Goal: Task Accomplishment & Management: Manage account settings

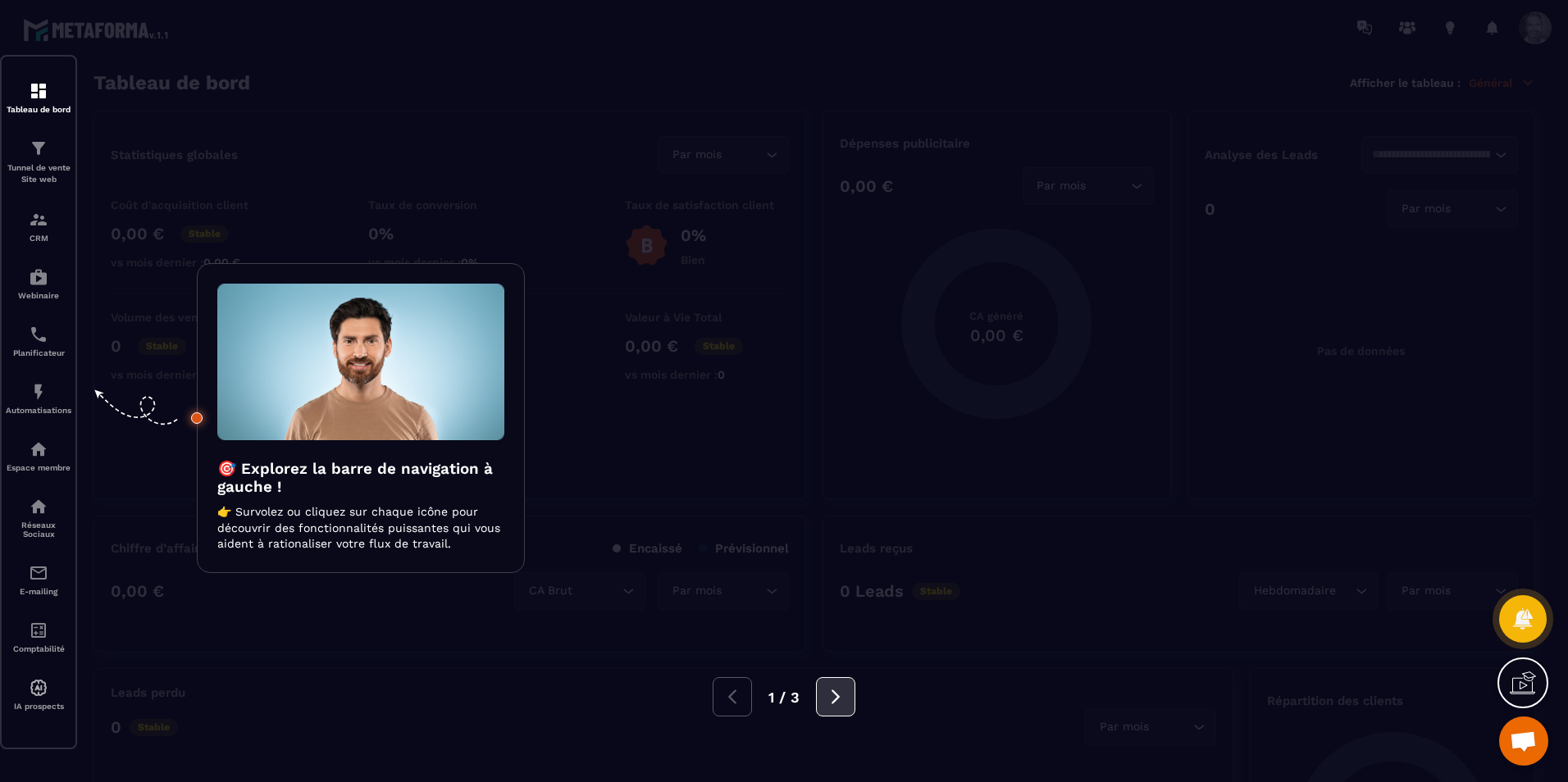
click at [834, 705] on icon at bounding box center [836, 697] width 18 height 18
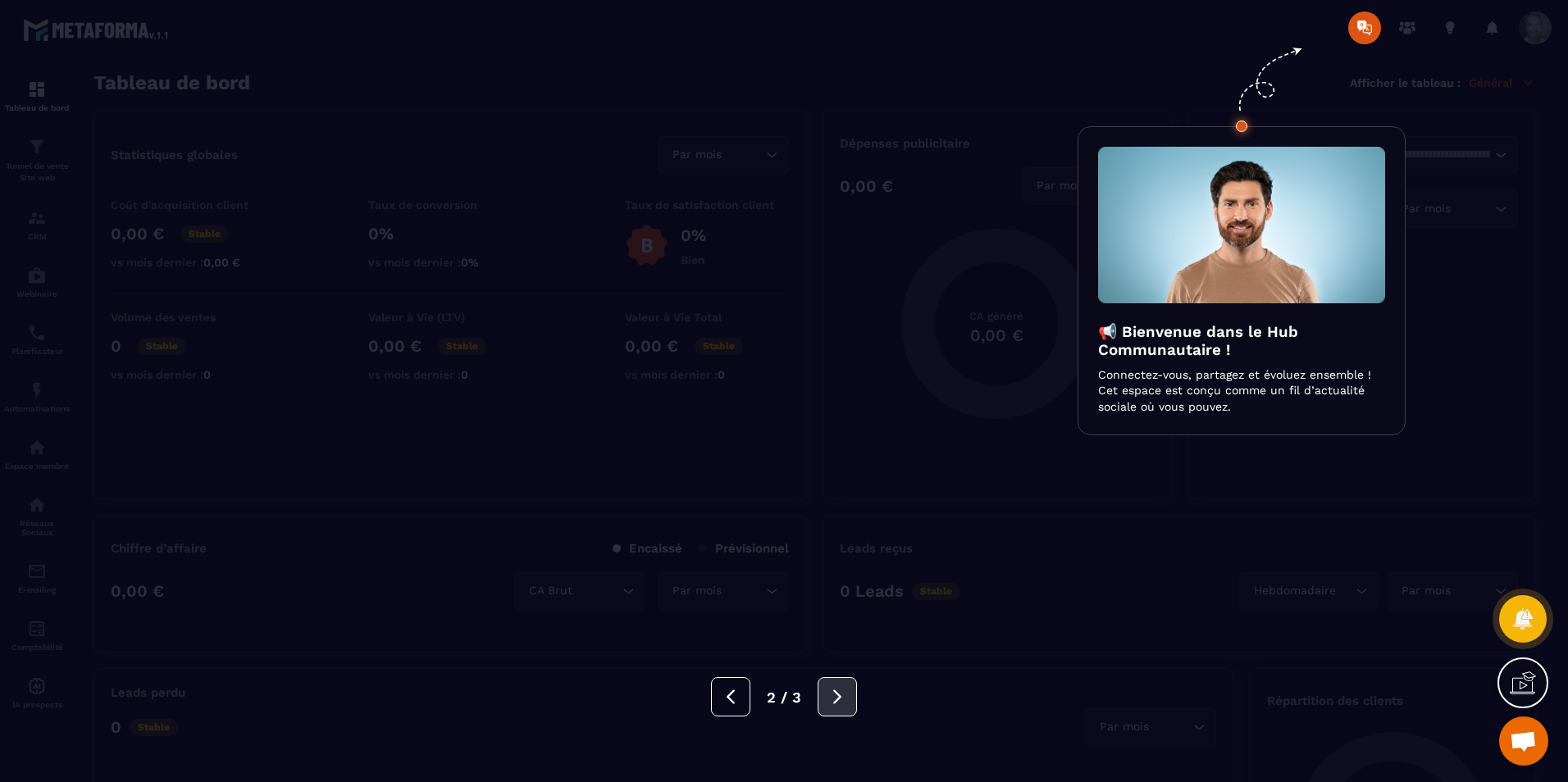
click at [834, 705] on icon at bounding box center [837, 697] width 18 height 18
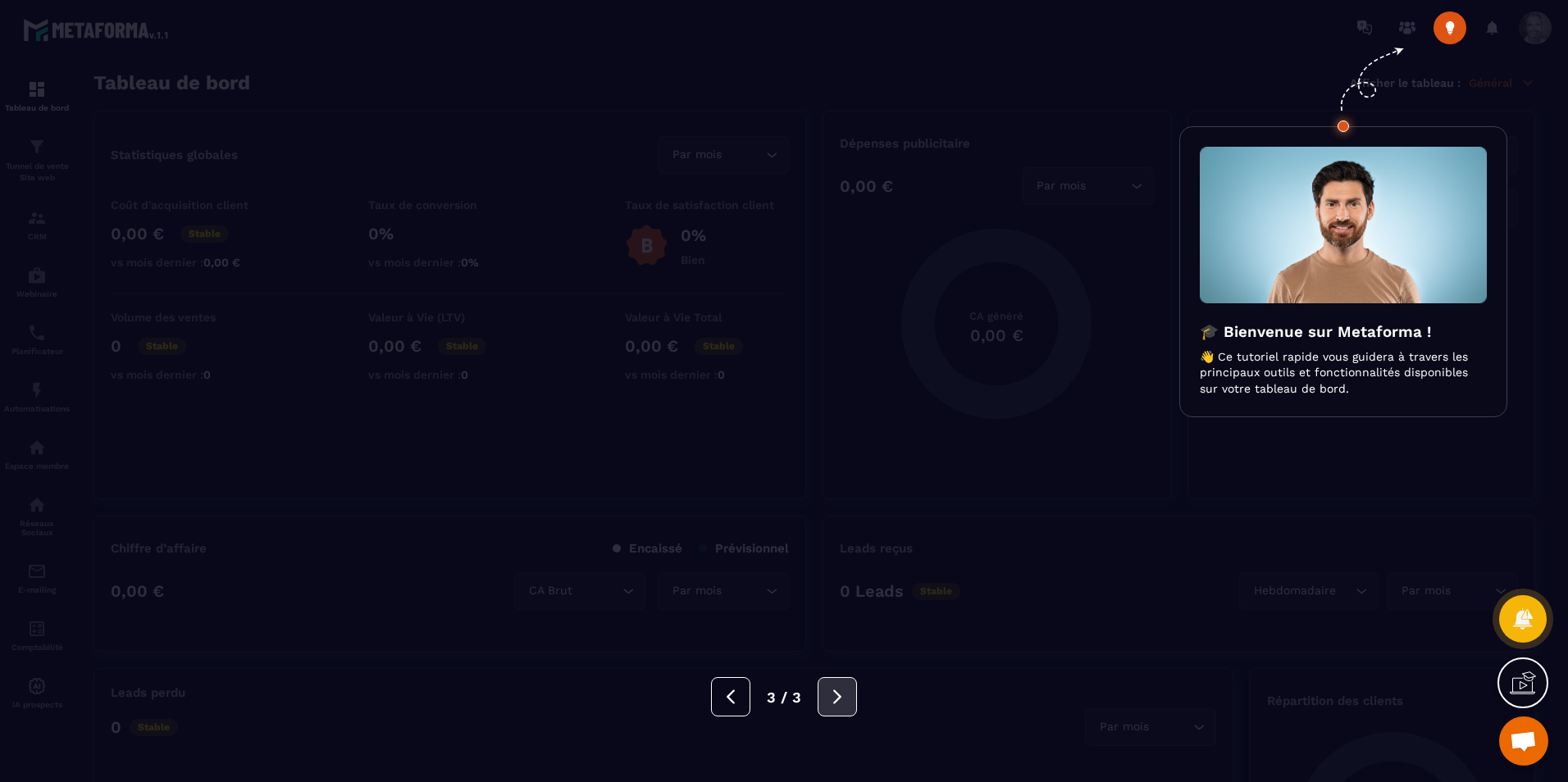
click at [834, 705] on icon at bounding box center [837, 697] width 18 height 18
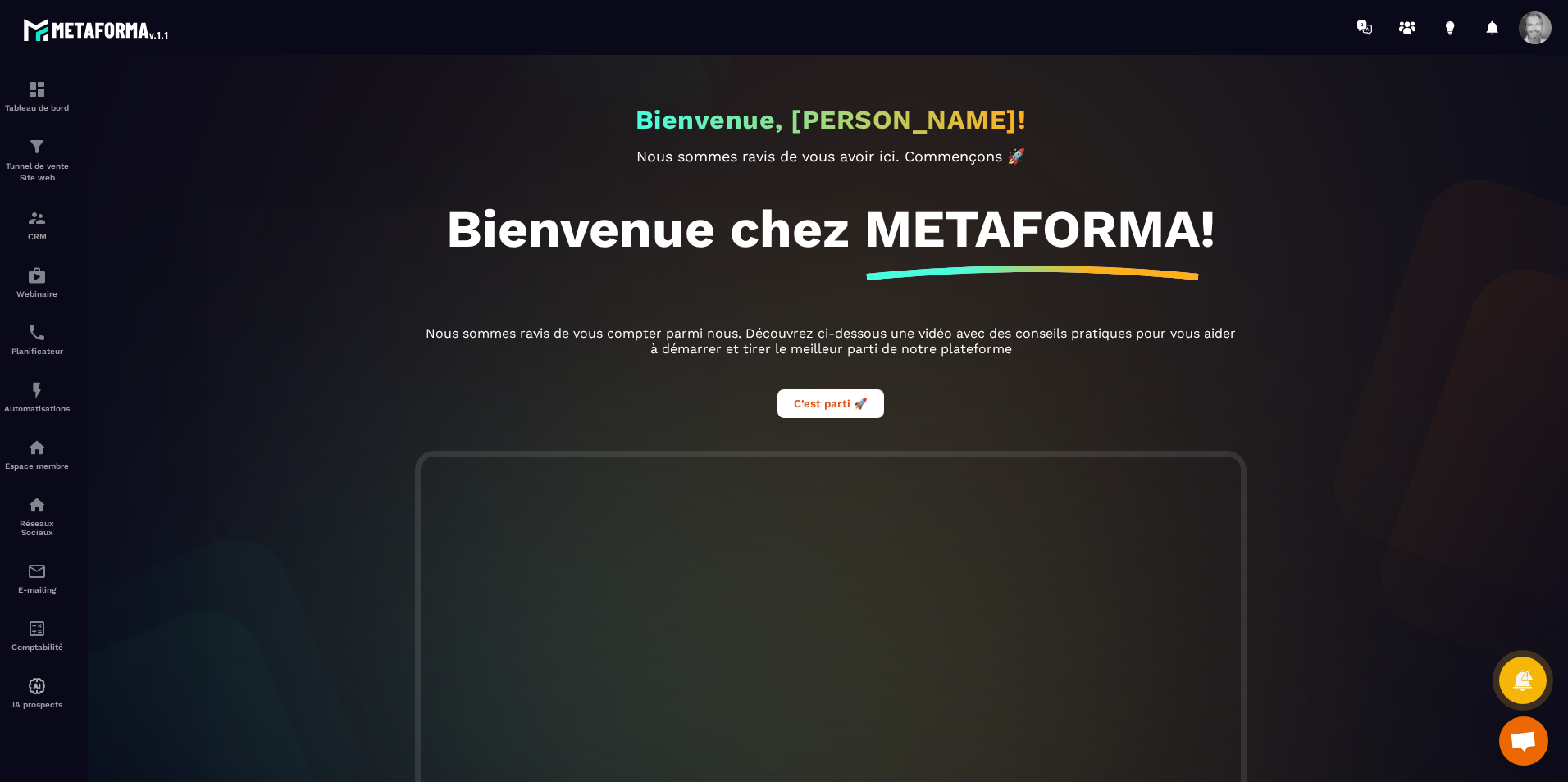
click at [1531, 29] on span at bounding box center [1535, 28] width 33 height 33
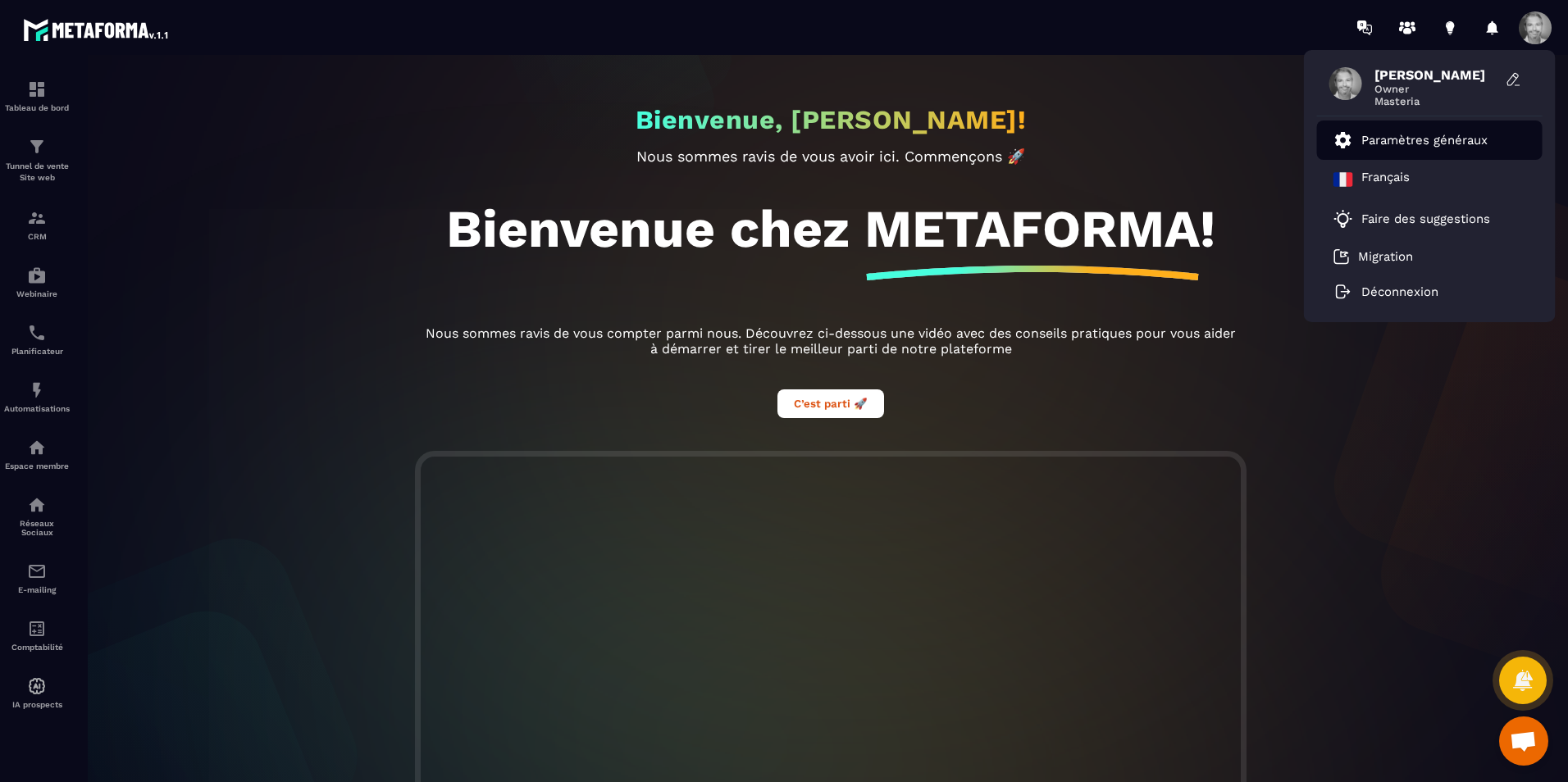
click at [1413, 140] on p "Paramètres généraux" at bounding box center [1424, 140] width 126 height 15
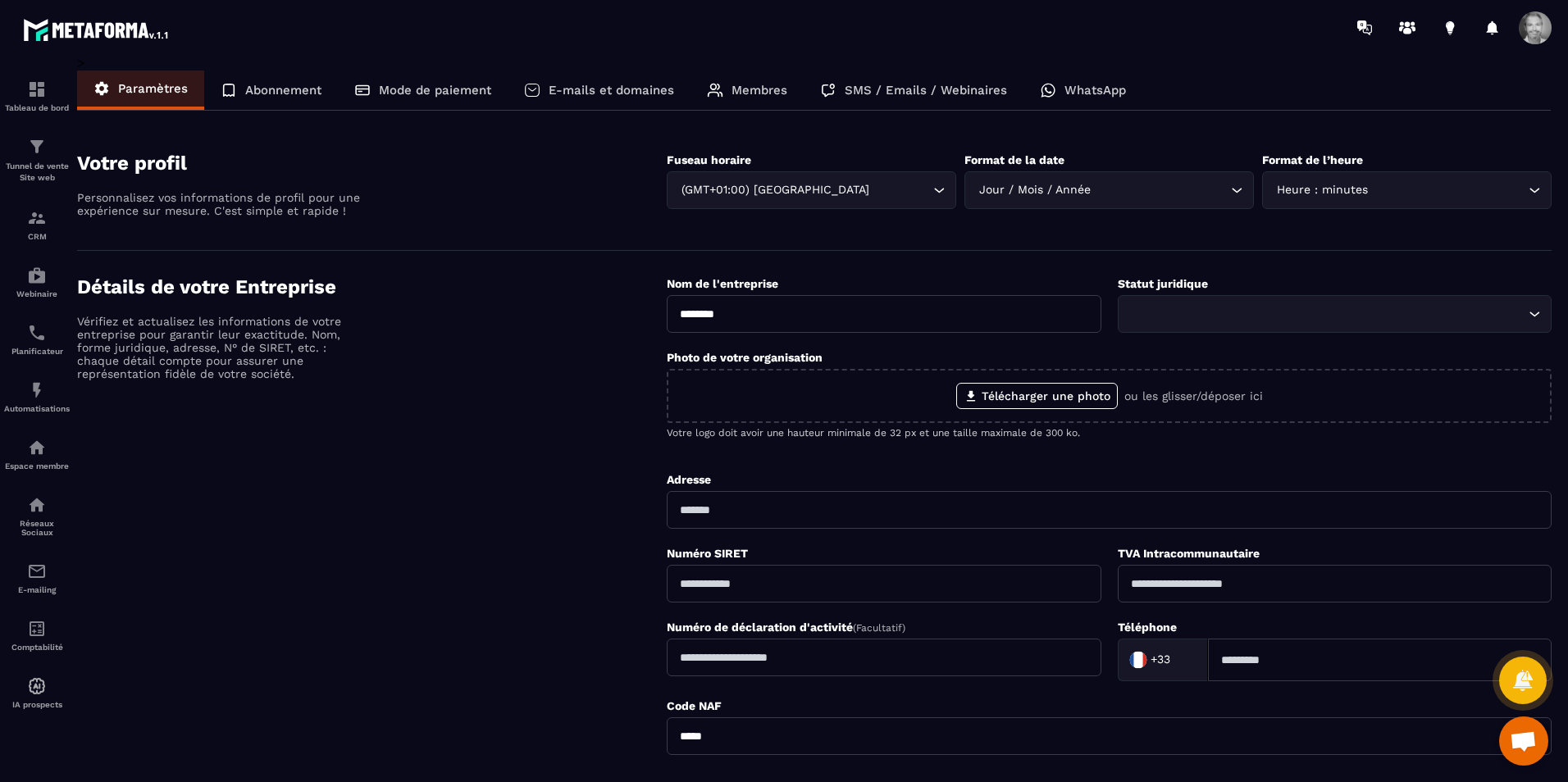
click at [601, 90] on p "E-mails et domaines" at bounding box center [611, 90] width 125 height 15
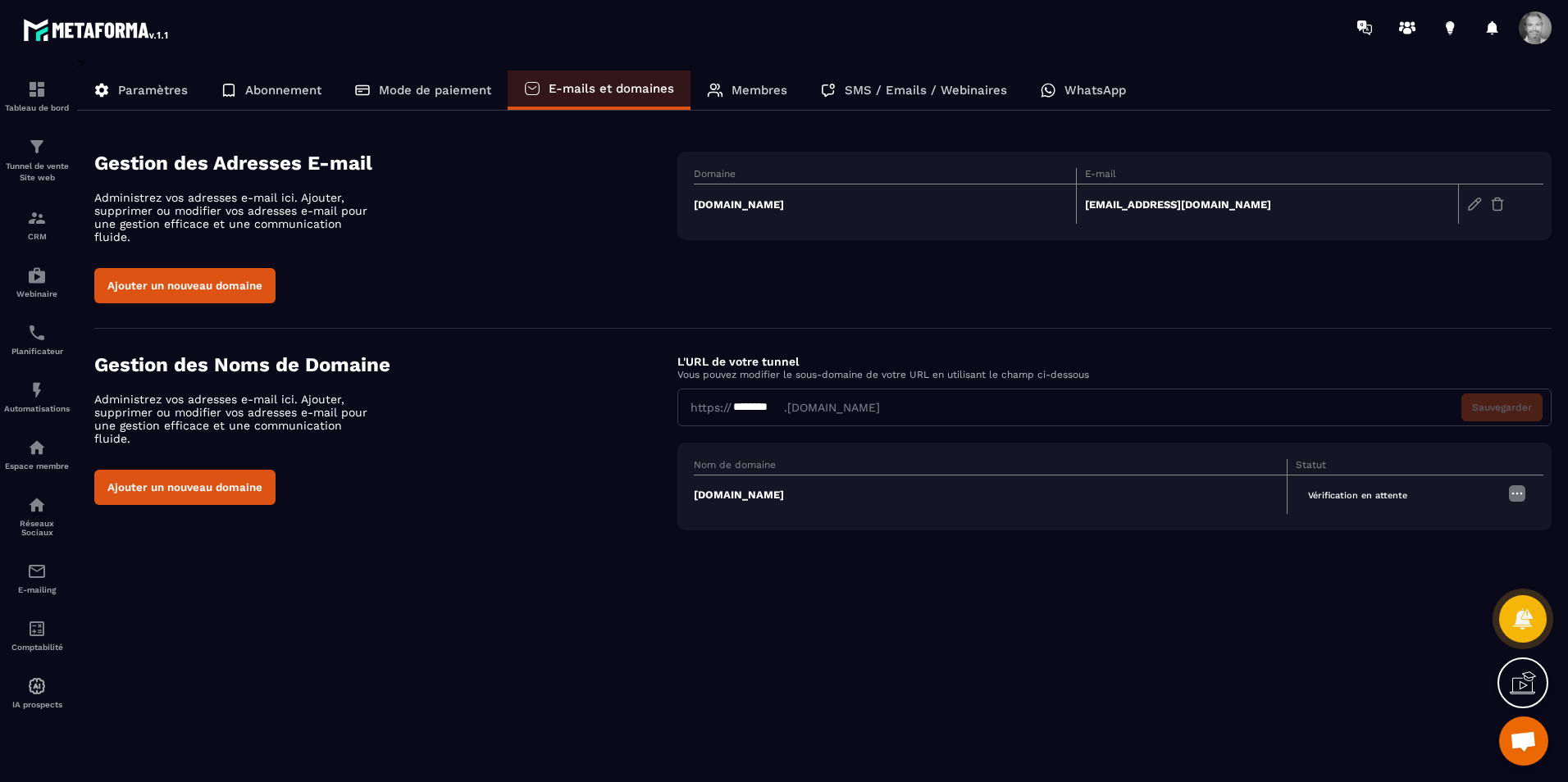
click at [1065, 91] on p "WhatsApp" at bounding box center [1095, 90] width 62 height 15
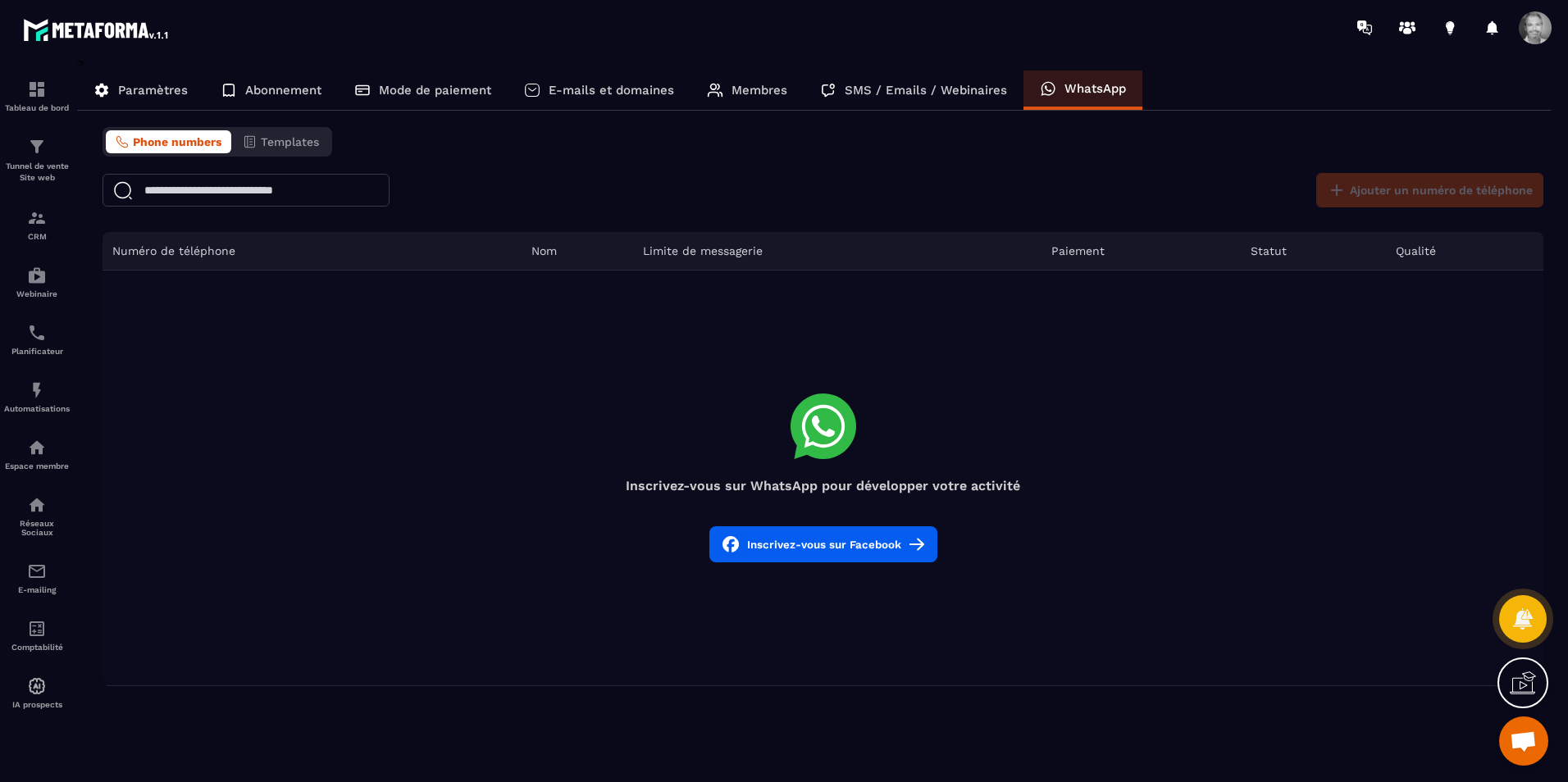
click at [179, 139] on span "Phone numbers" at bounding box center [177, 142] width 88 height 13
click at [840, 412] on icon at bounding box center [823, 426] width 65 height 65
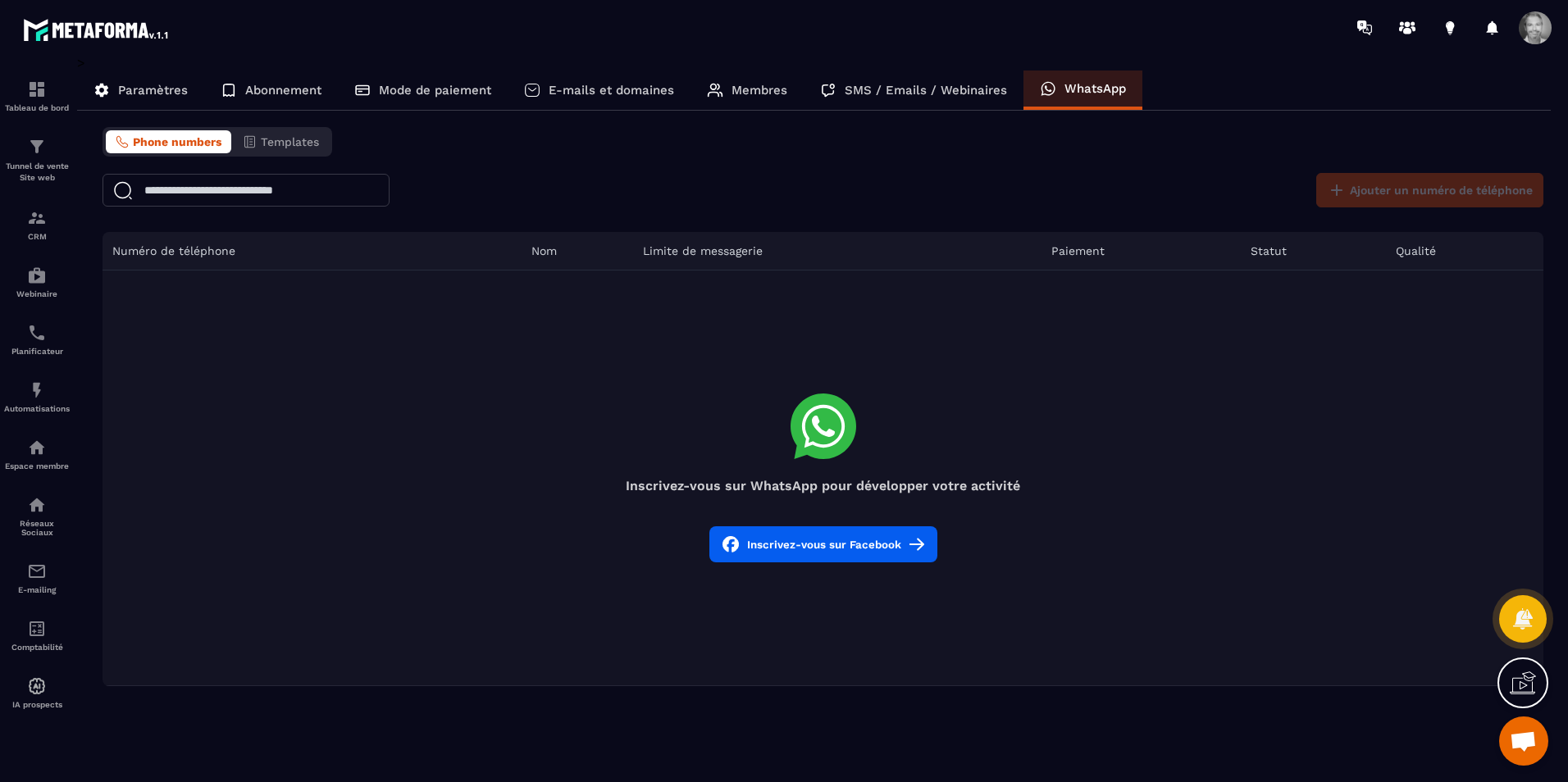
click at [1056, 448] on div "Inscrivez-vous sur WhatsApp pour développer votre activité" at bounding box center [823, 443] width 1441 height 100
click at [190, 144] on span "Phone numbers" at bounding box center [177, 142] width 88 height 13
click at [1383, 186] on div "Ajouter un numéro de téléphone" at bounding box center [1425, 190] width 236 height 34
click at [827, 455] on icon at bounding box center [823, 426] width 65 height 65
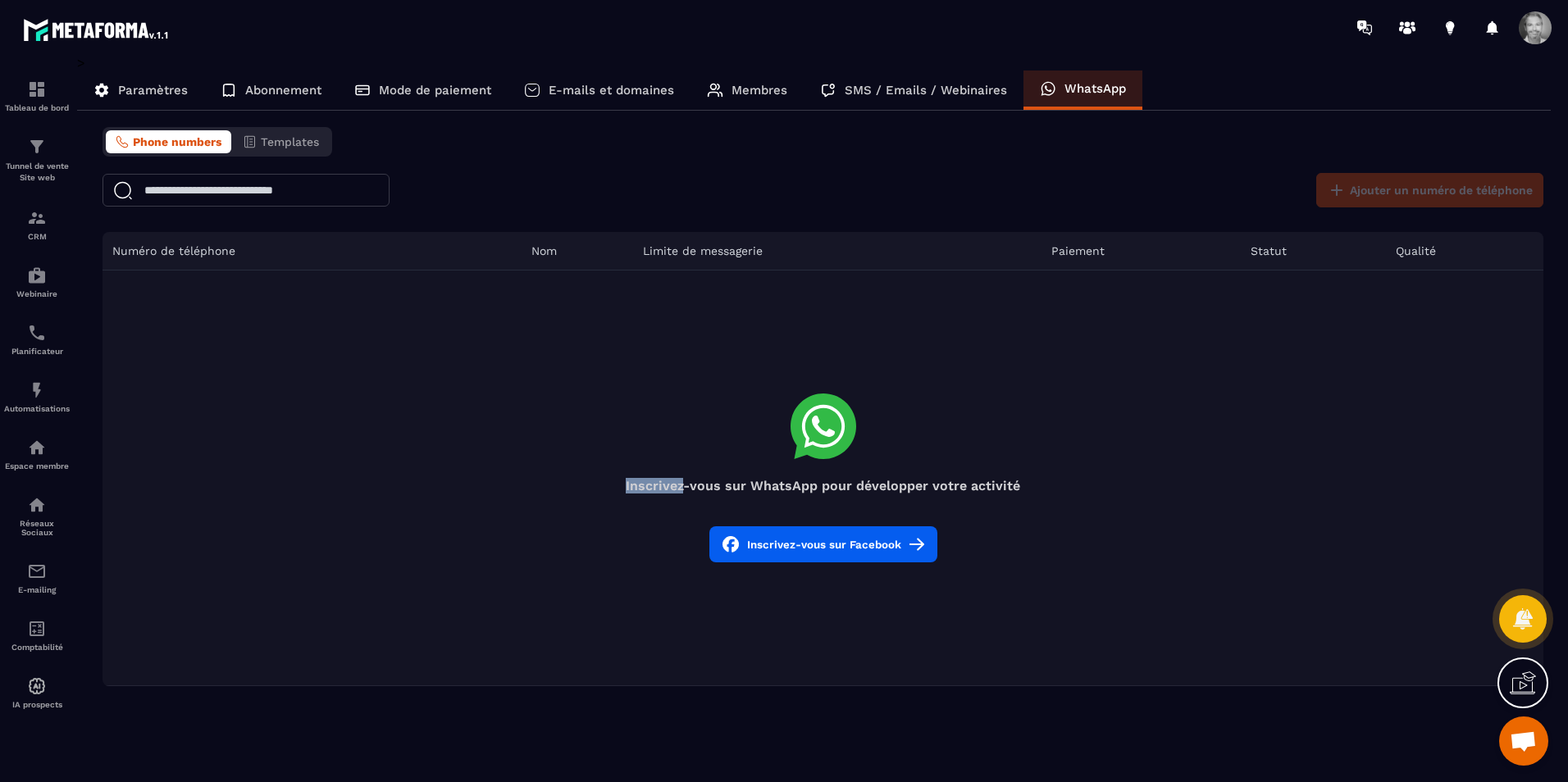
click at [827, 455] on icon at bounding box center [823, 426] width 65 height 65
drag, startPoint x: 827, startPoint y: 455, endPoint x: 709, endPoint y: 423, distance: 122.3
click at [709, 423] on div "Inscrivez-vous sur WhatsApp pour développer votre activité" at bounding box center [823, 443] width 1441 height 100
click at [297, 98] on div "Abonnement" at bounding box center [271, 90] width 133 height 40
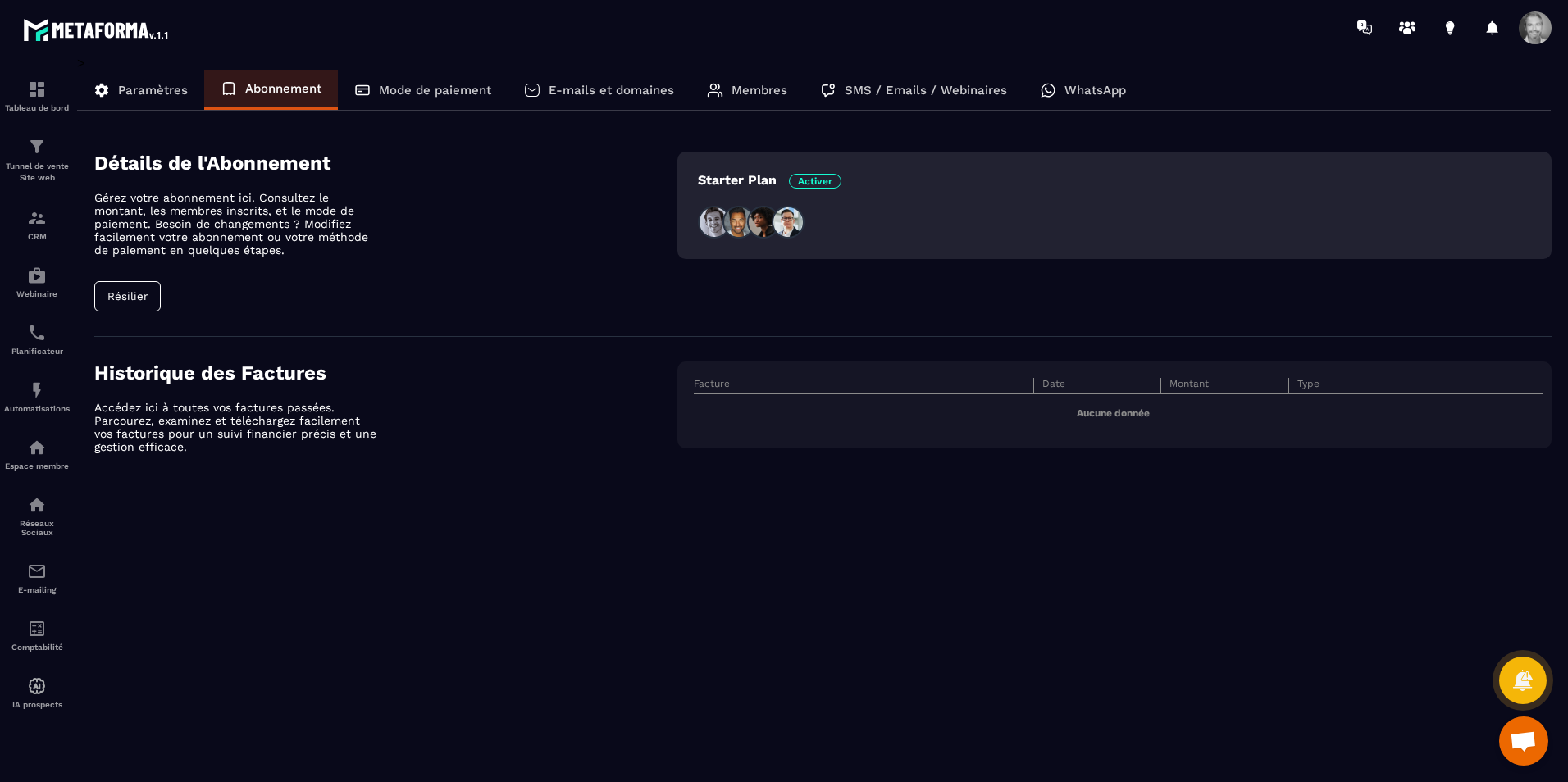
click at [159, 91] on p "Paramètres" at bounding box center [153, 90] width 70 height 15
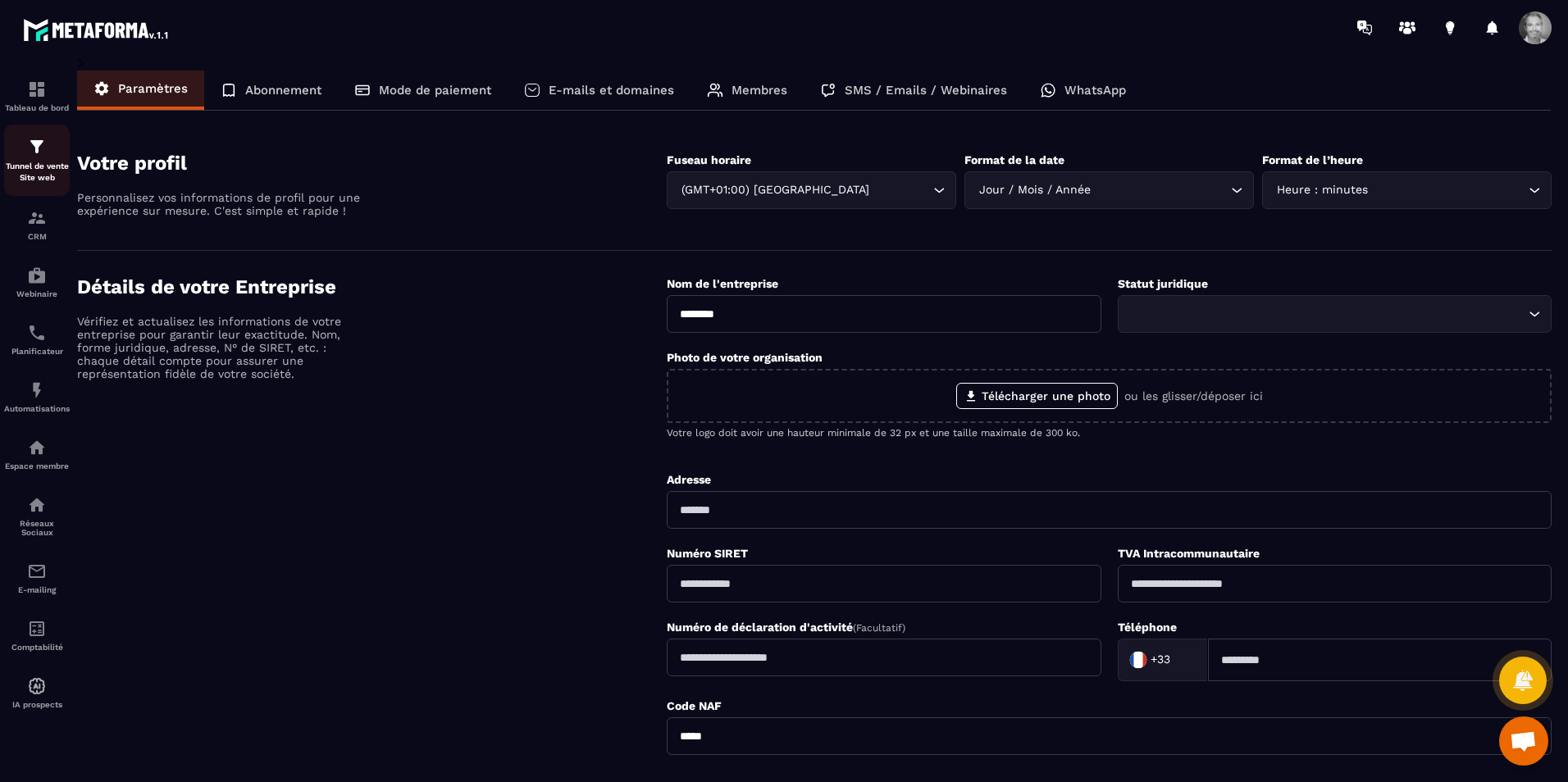
click at [38, 146] on img at bounding box center [36, 146] width 19 height 19
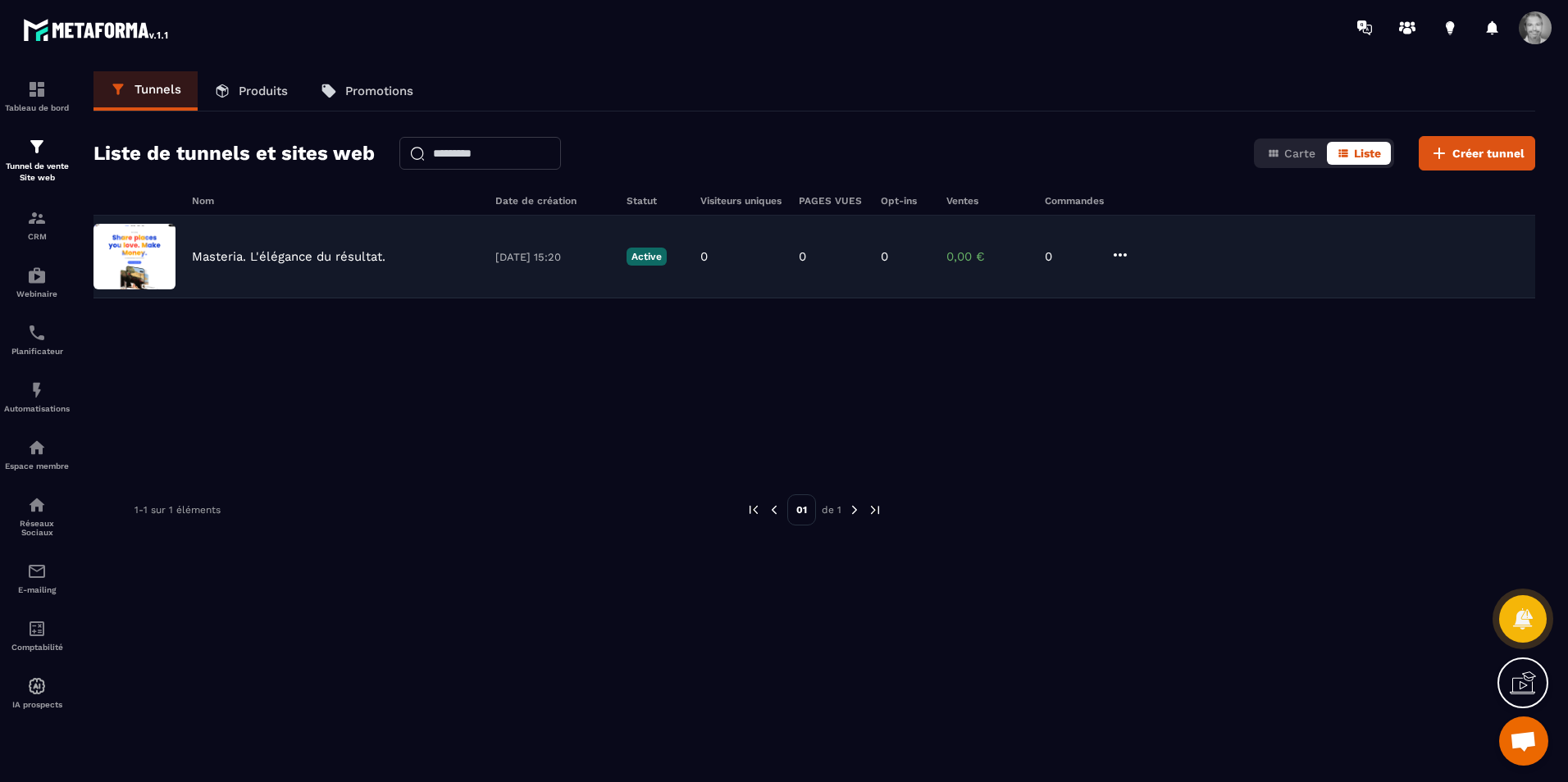
click at [1120, 252] on icon at bounding box center [1120, 254] width 19 height 19
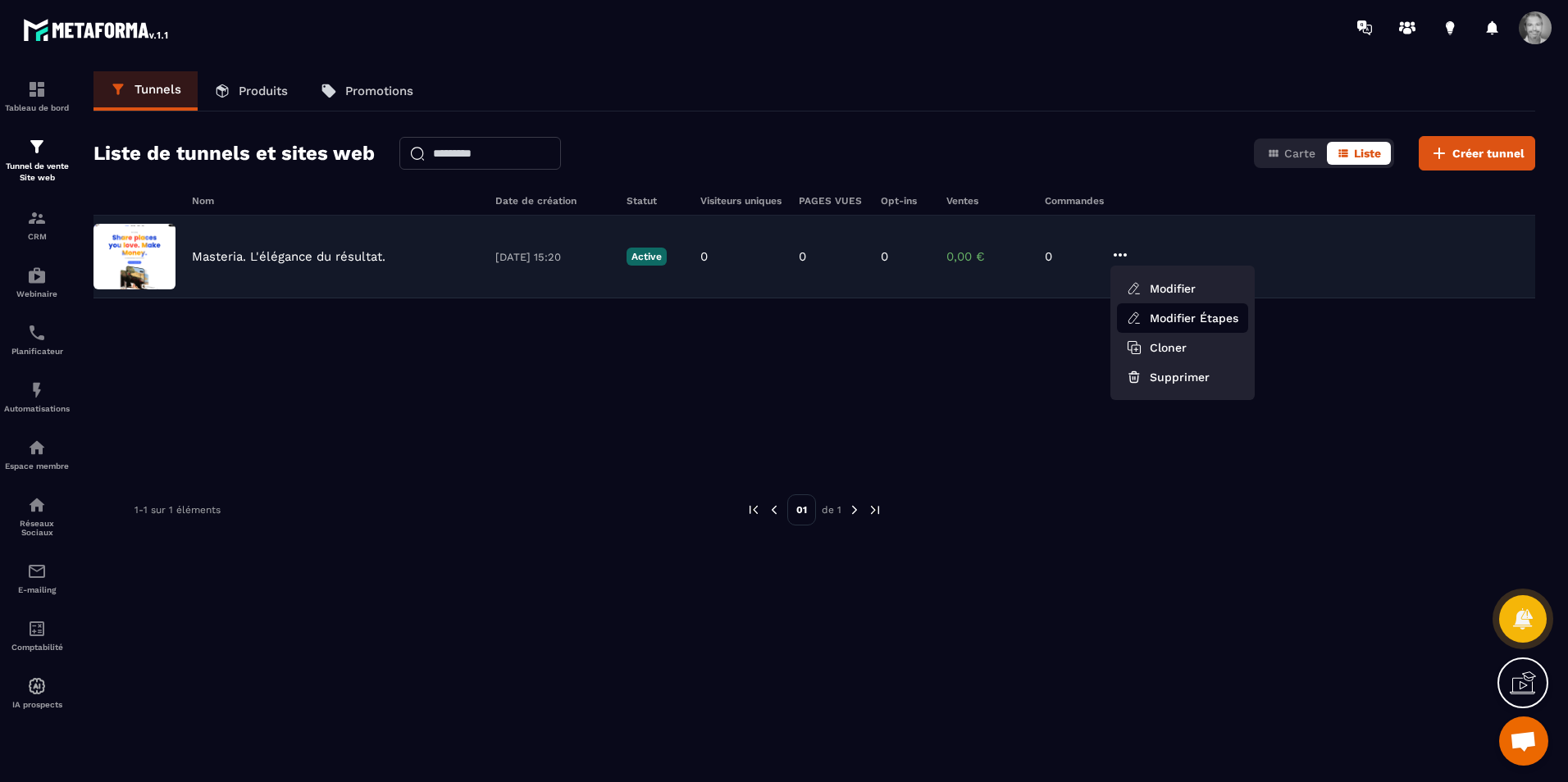
click at [1170, 311] on link "Modifier Étapes" at bounding box center [1182, 318] width 132 height 29
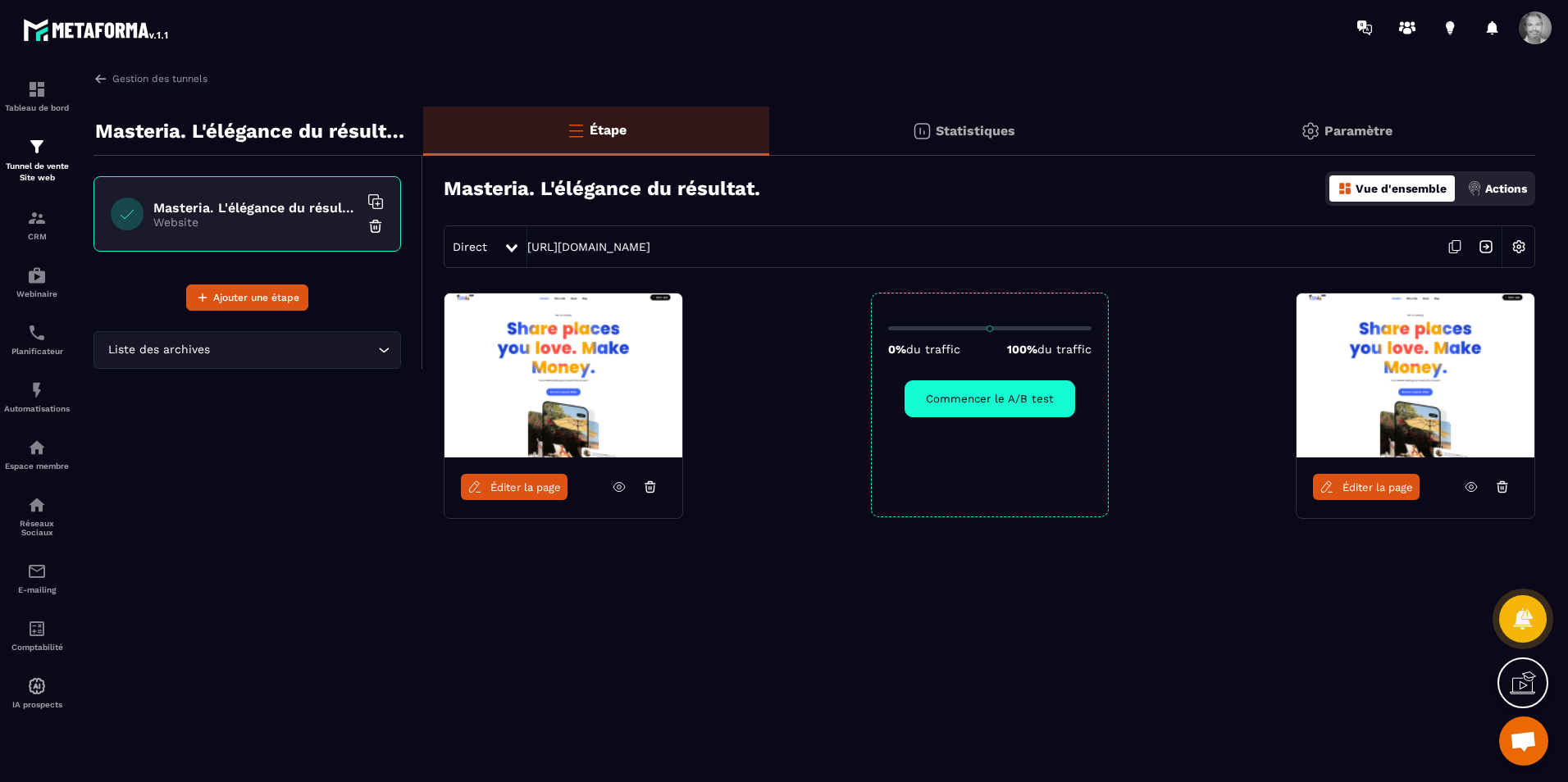
click at [1345, 490] on span "Éditer la page" at bounding box center [1378, 487] width 71 height 12
